Goal: Find specific page/section: Find specific page/section

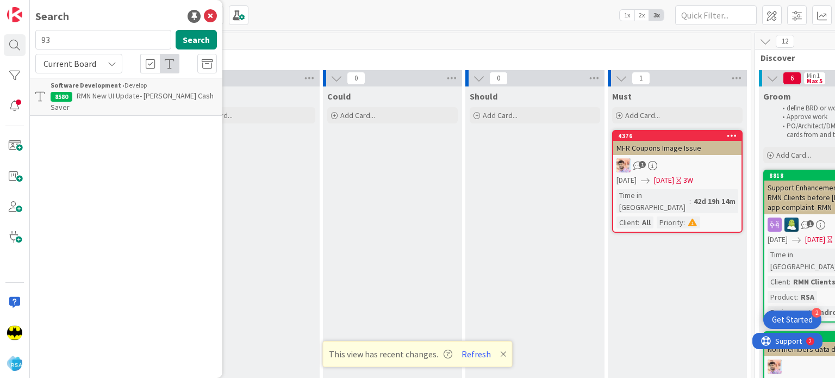
scroll to position [0, 299]
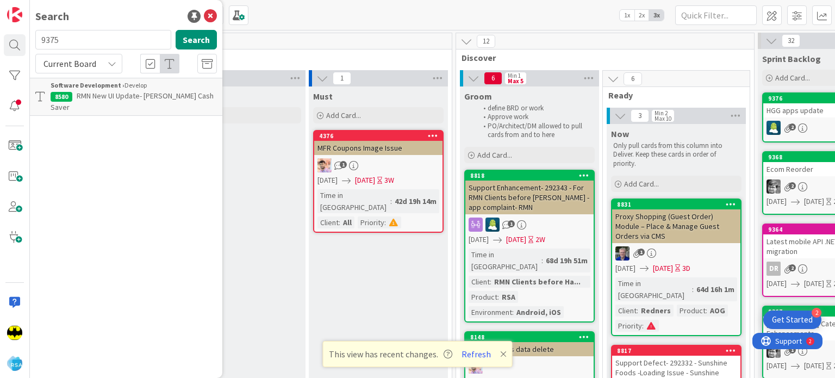
type input "9375"
click at [87, 42] on input "9375" at bounding box center [103, 40] width 136 height 20
type input "9265"
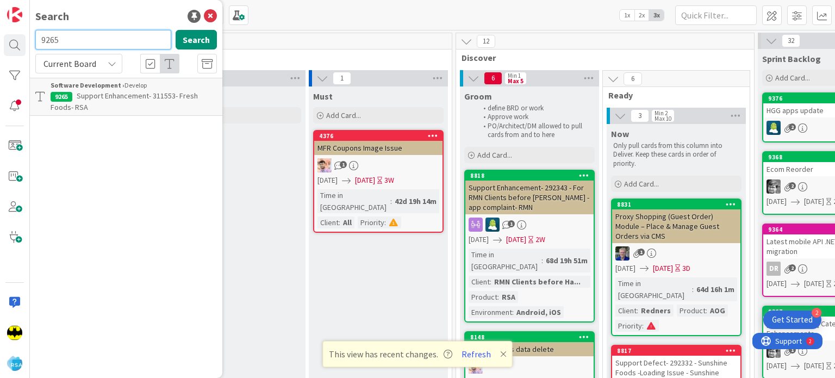
click at [99, 39] on input "9265" at bounding box center [103, 40] width 136 height 20
click at [502, 356] on icon at bounding box center [503, 354] width 7 height 9
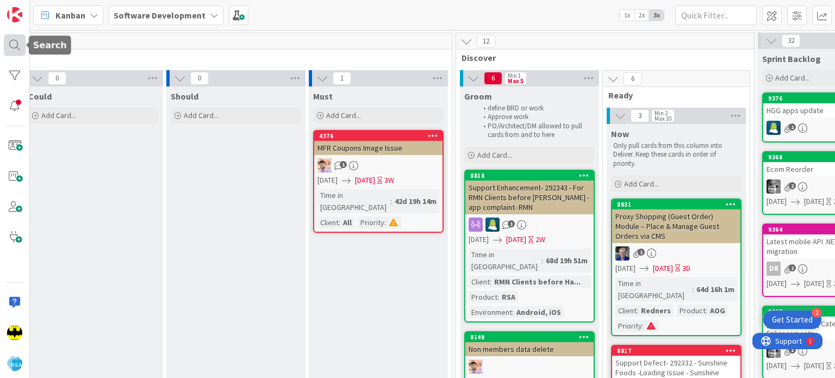
click at [9, 47] on div at bounding box center [15, 45] width 22 height 22
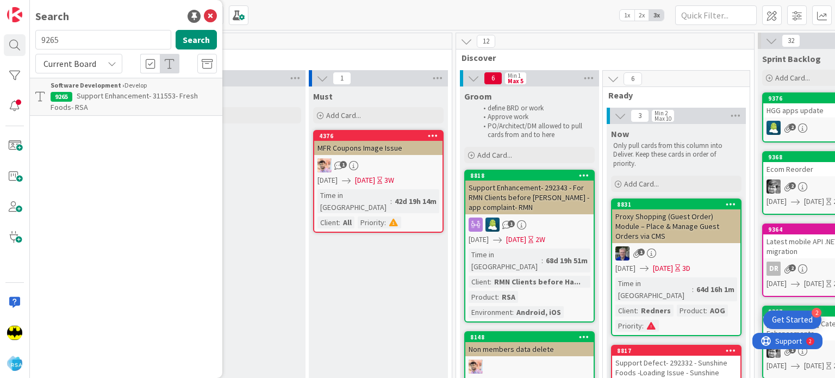
scroll to position [0, 0]
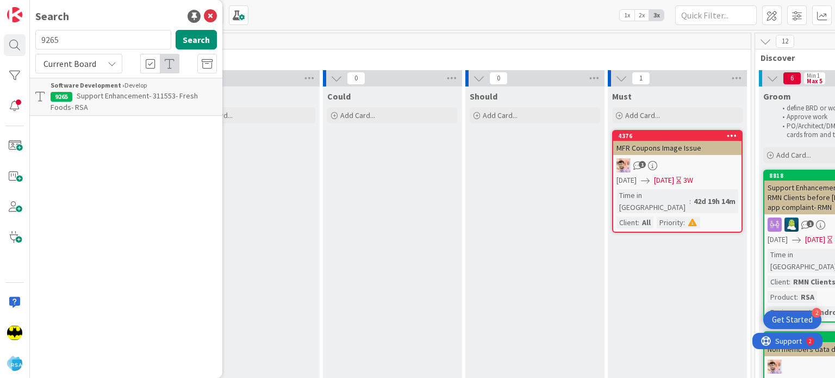
click at [73, 34] on input "9265" at bounding box center [103, 40] width 136 height 20
type input "8649"
click at [73, 34] on input "8649" at bounding box center [103, 40] width 136 height 20
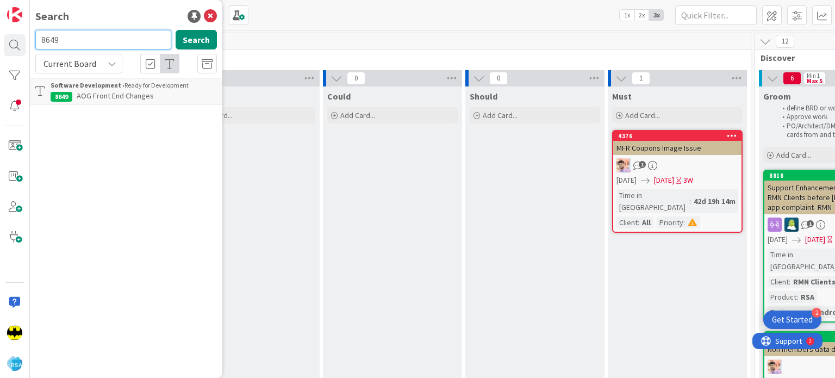
click at [73, 34] on input "8649" at bounding box center [103, 40] width 136 height 20
click at [78, 27] on div "Search Search Current Board Software Development › Ready for Development 8649 A…" at bounding box center [126, 189] width 193 height 378
click at [89, 34] on input "text" at bounding box center [103, 40] width 136 height 20
type input "9127"
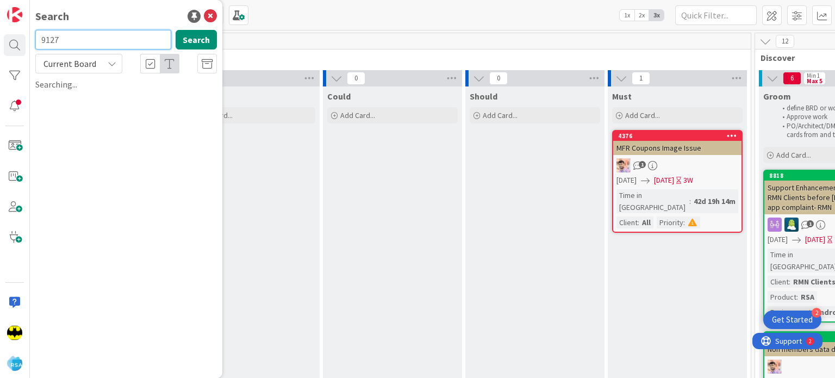
click at [89, 34] on input "9127" at bounding box center [103, 40] width 136 height 20
type input "9185"
click at [83, 35] on input "9185" at bounding box center [103, 40] width 136 height 20
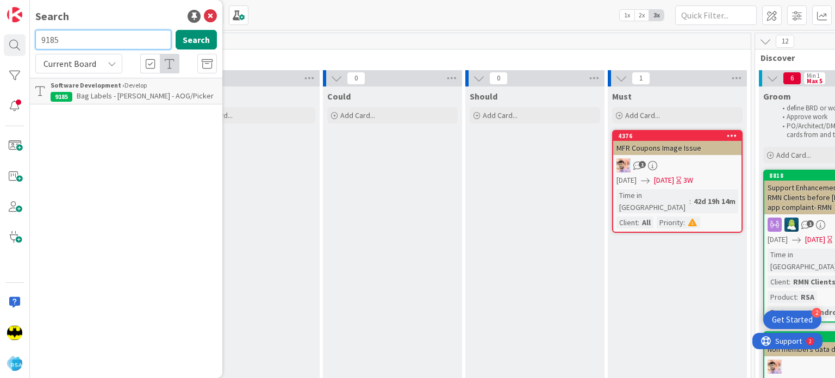
click at [83, 35] on input "9185" at bounding box center [103, 40] width 136 height 20
click at [112, 18] on div "Search" at bounding box center [126, 16] width 182 height 16
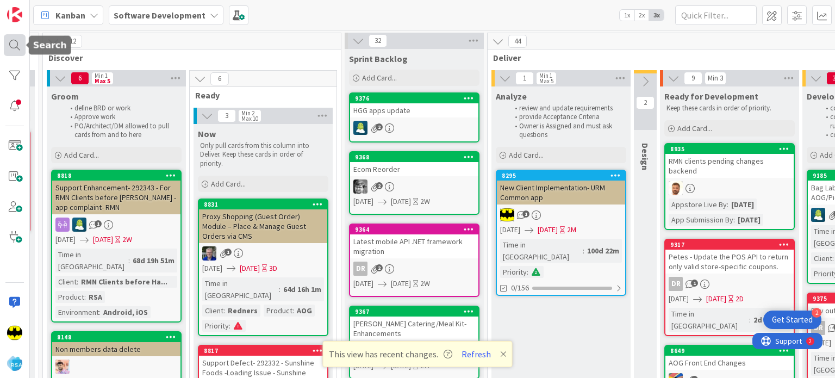
click at [8, 41] on div at bounding box center [15, 45] width 22 height 22
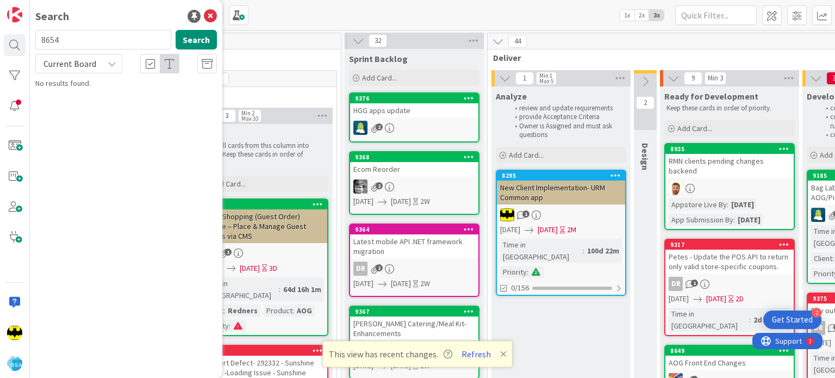
click at [89, 42] on input "8654" at bounding box center [103, 40] width 136 height 20
type input "9"
type input "9360"
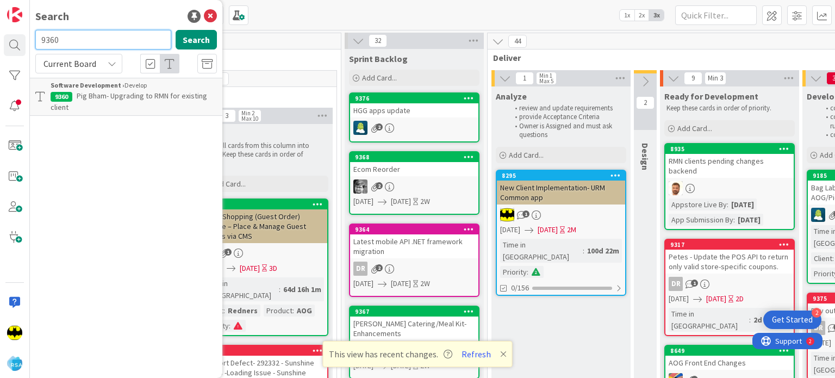
click at [89, 42] on input "9360" at bounding box center [103, 40] width 136 height 20
click at [95, 14] on div "Search" at bounding box center [126, 16] width 182 height 16
click at [104, 44] on input "text" at bounding box center [103, 40] width 136 height 20
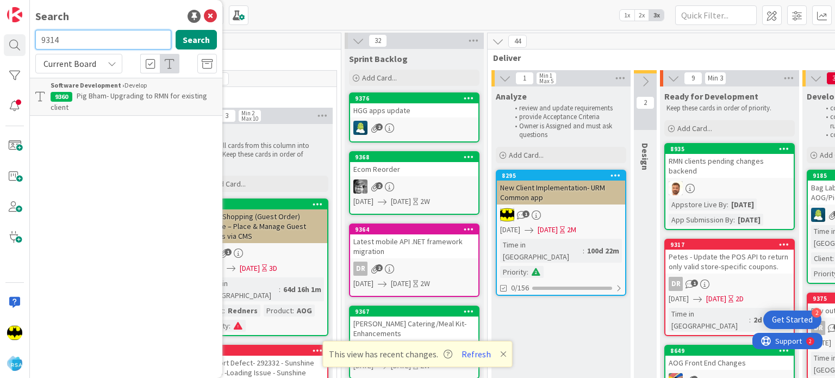
type input "9314"
click at [104, 44] on input "9314" at bounding box center [103, 40] width 136 height 20
click at [119, 13] on div "Search" at bounding box center [126, 16] width 182 height 16
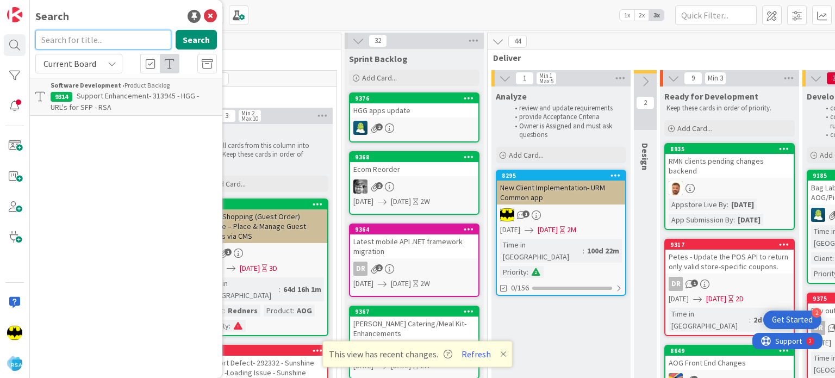
click at [108, 45] on input "text" at bounding box center [103, 40] width 136 height 20
type input "9362"
click at [108, 45] on input "9362" at bounding box center [103, 40] width 136 height 20
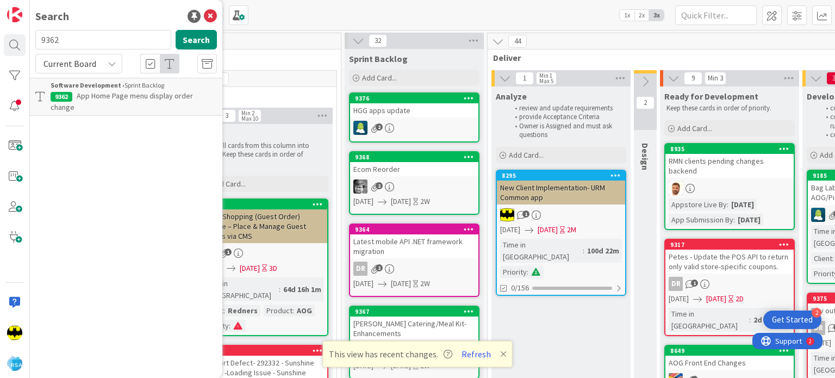
click at [161, 86] on div "Software Development › Sprint Backlog" at bounding box center [134, 85] width 166 height 10
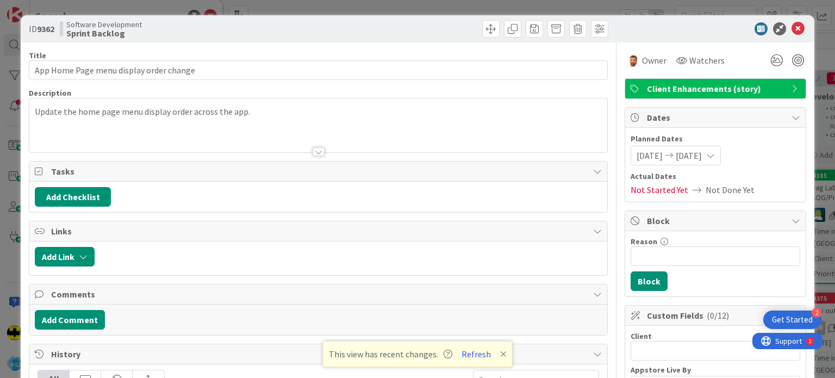
type input "App Home Page menu display order change"
click at [792, 29] on icon at bounding box center [798, 28] width 13 height 13
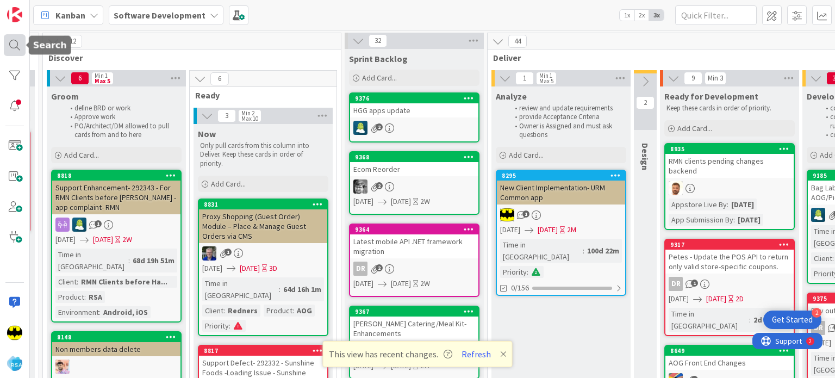
click at [16, 54] on div at bounding box center [15, 45] width 22 height 22
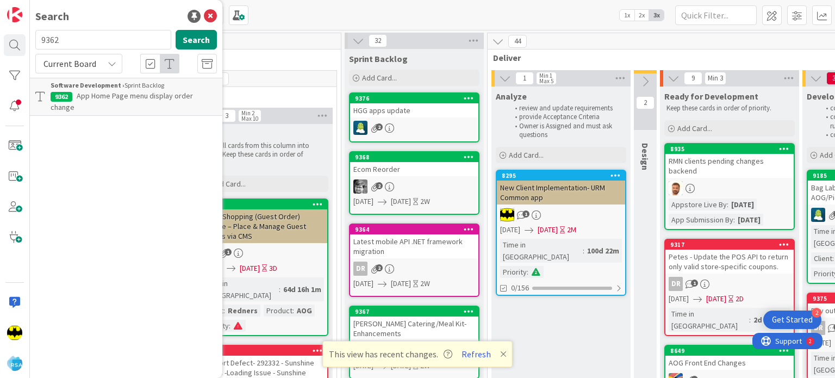
click at [106, 41] on input "9362" at bounding box center [103, 40] width 136 height 20
click at [124, 17] on div "Search" at bounding box center [126, 16] width 182 height 16
click at [120, 32] on input "text" at bounding box center [103, 40] width 136 height 20
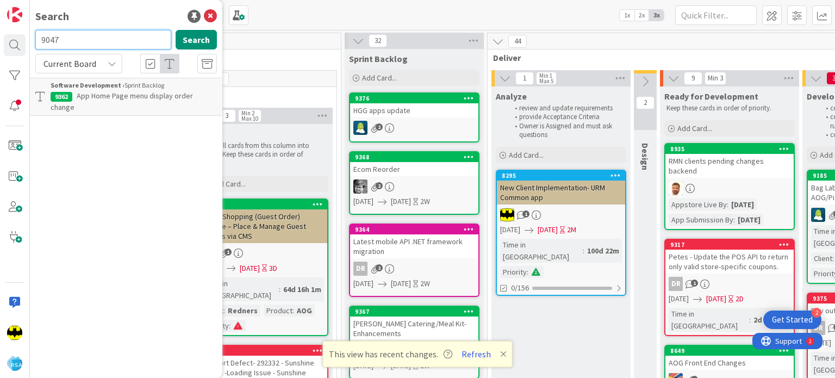
type input "9047"
click at [95, 41] on input "9047" at bounding box center [103, 40] width 136 height 20
type input "8145"
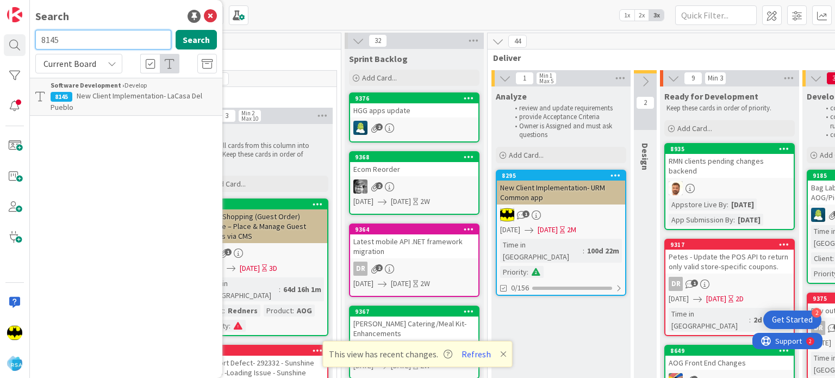
click at [95, 41] on input "8145" at bounding box center [103, 40] width 136 height 20
click at [94, 38] on input "text" at bounding box center [103, 40] width 136 height 20
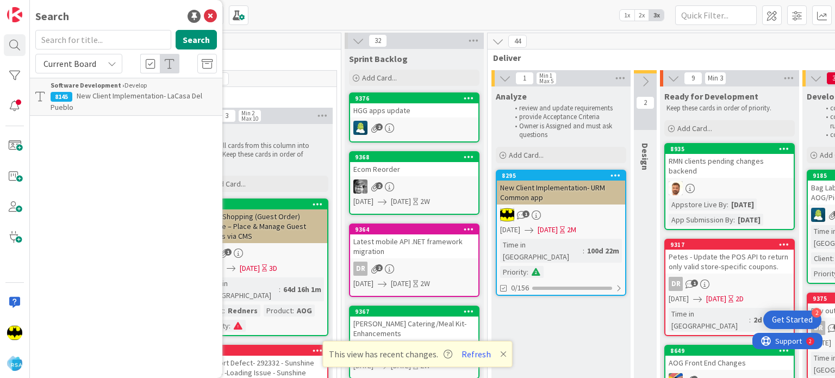
click at [125, 12] on div "Search" at bounding box center [126, 16] width 182 height 16
click at [108, 29] on div "Search Search Current Board Software Development › Develop 8145 New Client Impl…" at bounding box center [126, 189] width 193 height 378
click at [107, 41] on input "text" at bounding box center [103, 40] width 136 height 20
